Goal: Find specific page/section: Find specific page/section

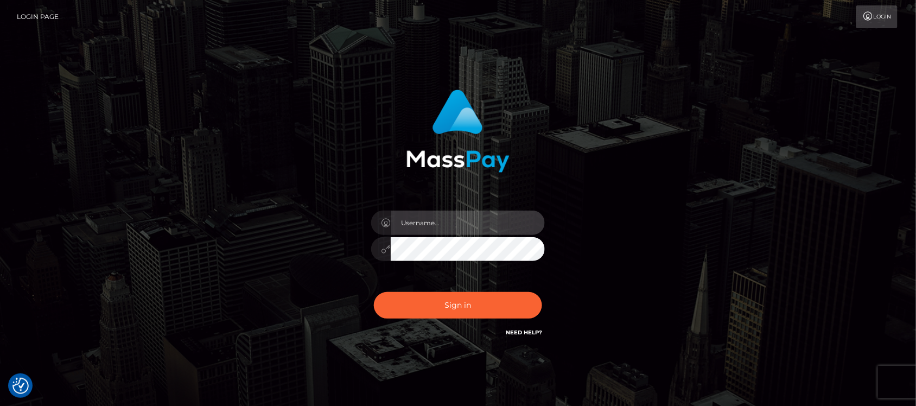
type input "hello.feetfinder"
click at [476, 221] on input "hello.feetfinder" at bounding box center [468, 223] width 154 height 24
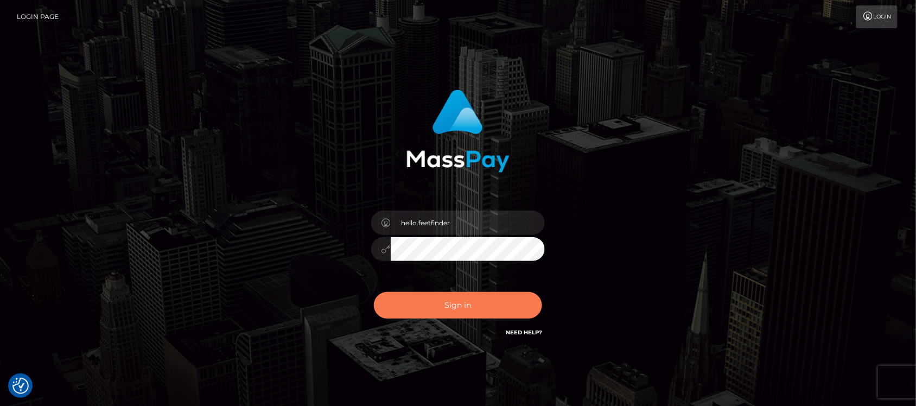
click at [456, 308] on button "Sign in" at bounding box center [458, 305] width 168 height 27
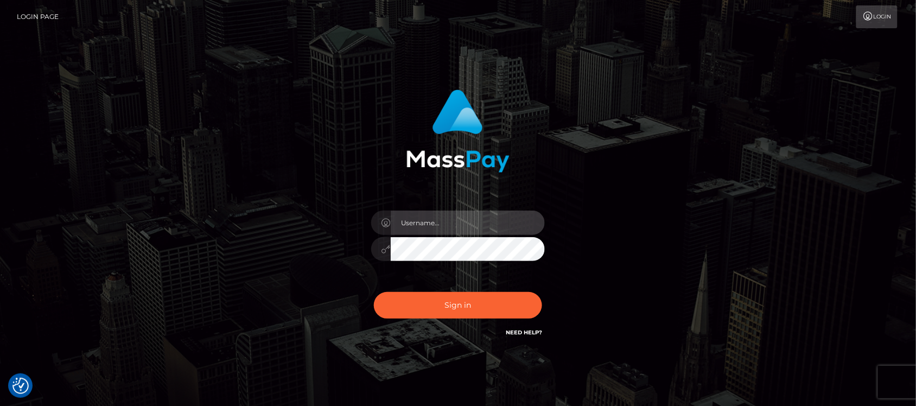
type input "hello.feetfinder"
click at [478, 228] on input "hello.feetfinder" at bounding box center [468, 223] width 154 height 24
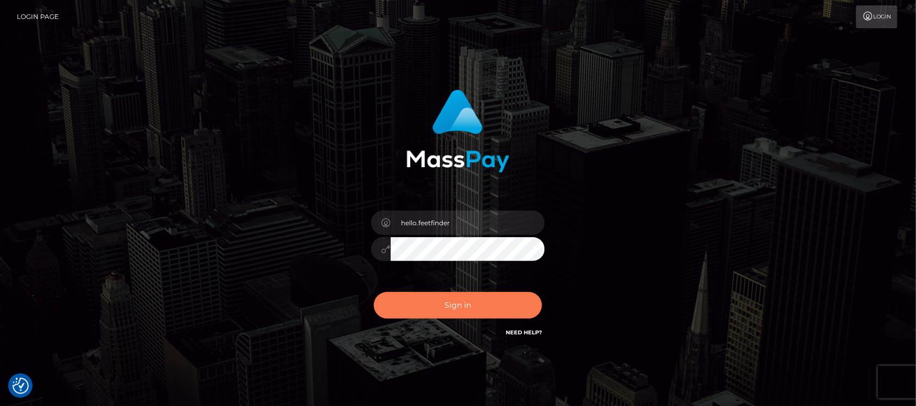
click at [495, 315] on button "Sign in" at bounding box center [458, 305] width 168 height 27
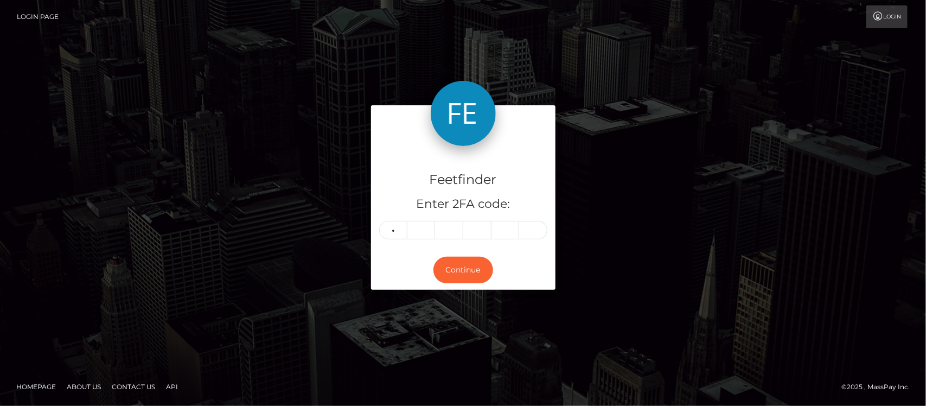
type input "8"
type input "5"
type input "0"
type input "4"
type input "7"
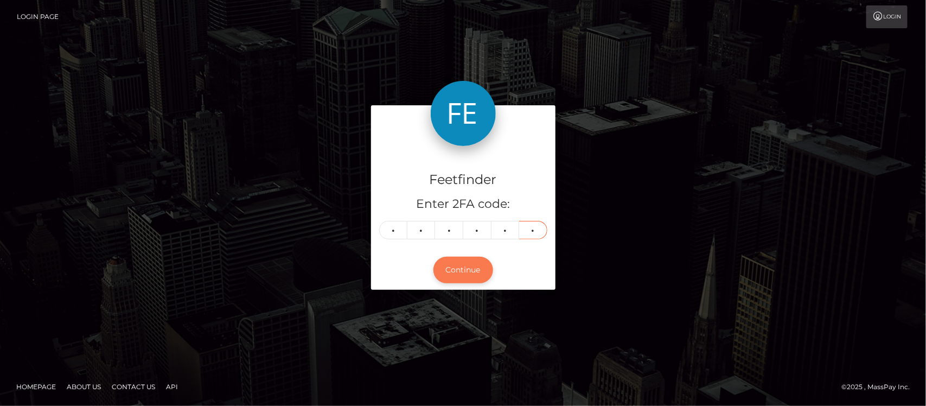
type input "3"
click at [484, 272] on button "Continue" at bounding box center [464, 270] width 60 height 27
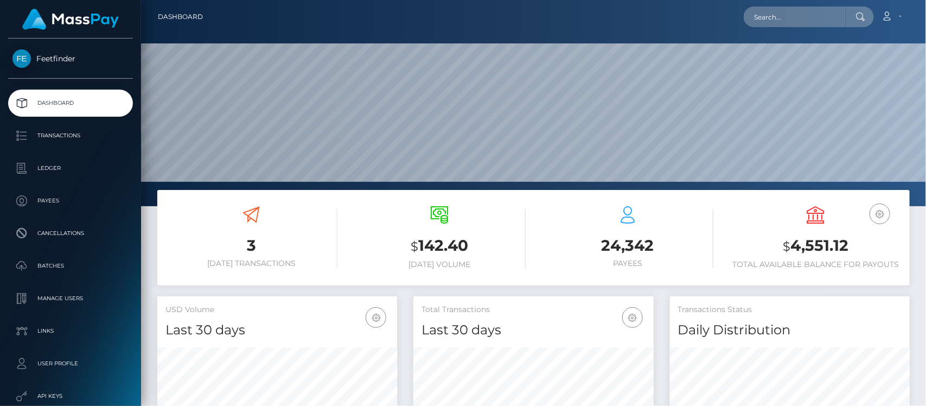
scroll to position [192, 240]
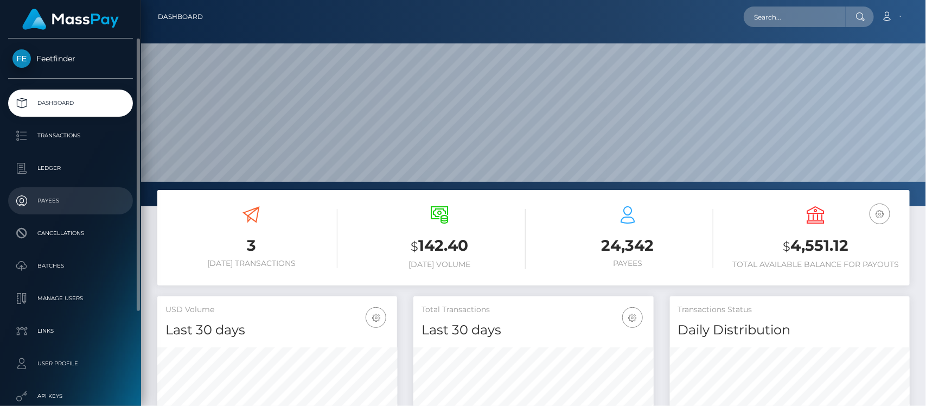
click at [58, 205] on p "Payees" at bounding box center [70, 201] width 116 height 16
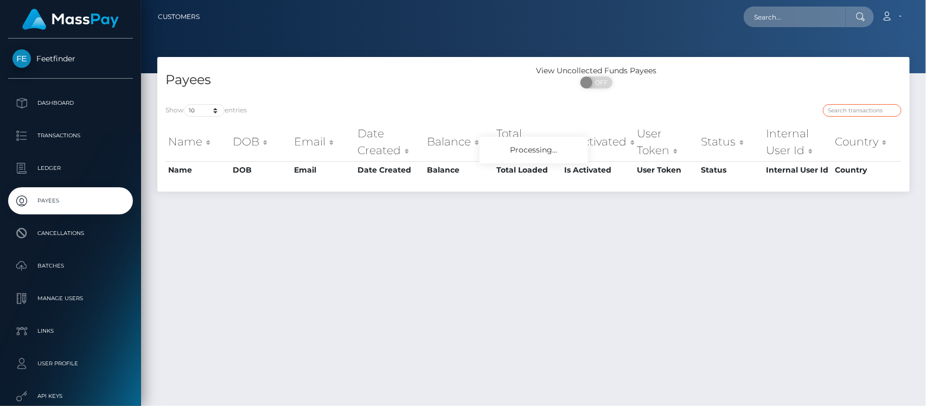
click at [850, 107] on input "search" at bounding box center [862, 110] width 79 height 12
paste input "e9edbef7-38e2-11f0-811f-02c4b4fc7cc9"
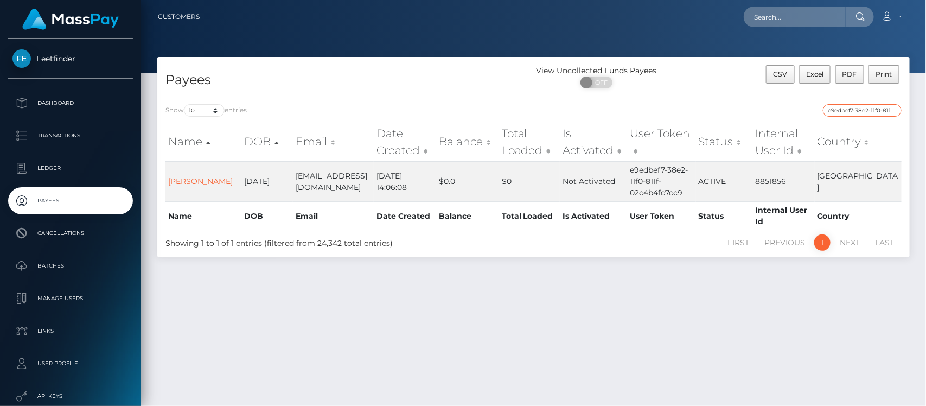
click at [865, 112] on input "e9edbef7-38e2-11f0-811f-02c4b4fc7cc9" at bounding box center [862, 110] width 79 height 12
paste input "46cc77ad-7c18-11f0-8023-0266f44cc27"
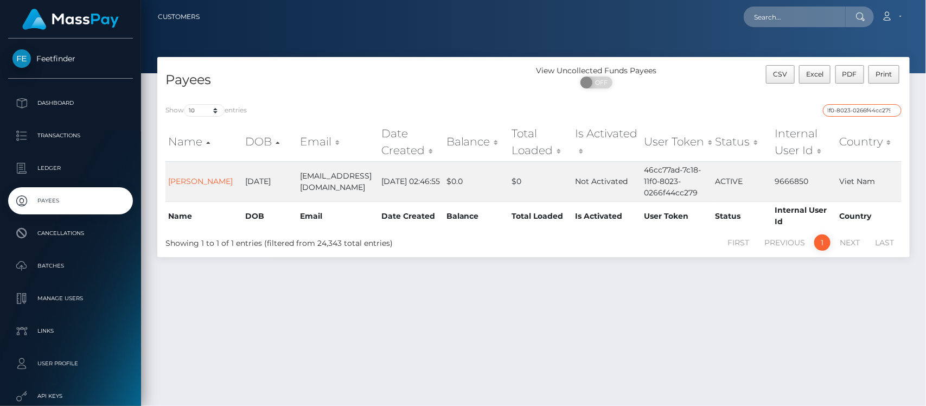
type input "46cc77ad-7c18-11f0-8023-0266f44cc279"
